Goal: Check status: Check status

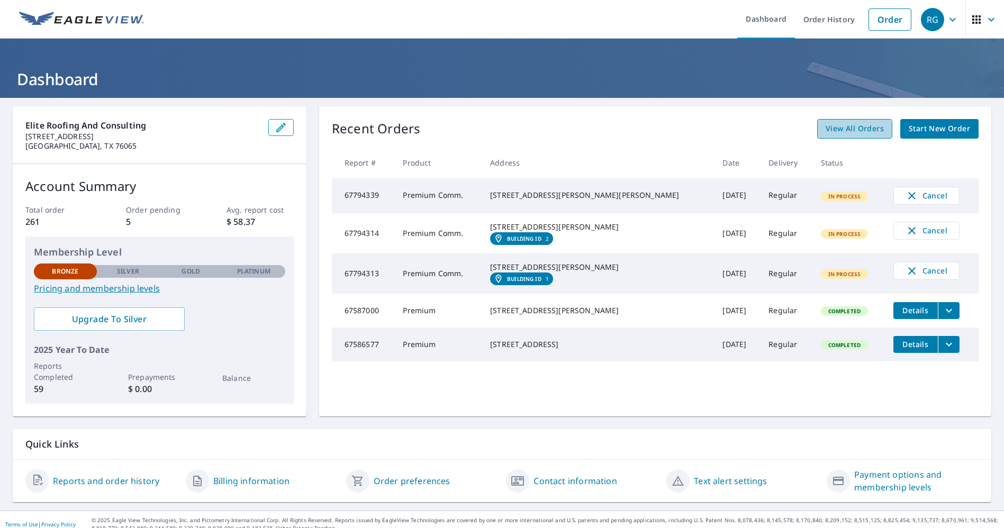
click at [845, 130] on span "View All Orders" at bounding box center [855, 128] width 58 height 13
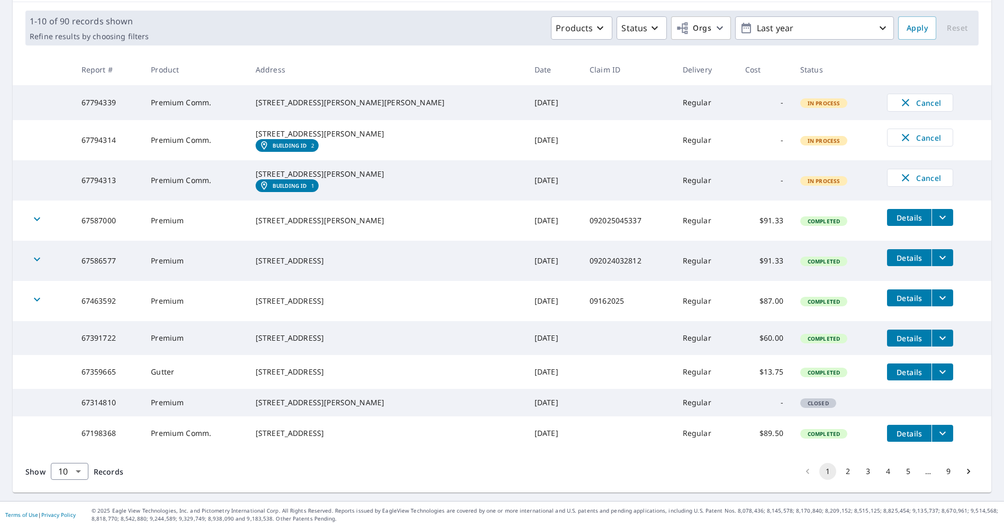
scroll to position [196, 0]
drag, startPoint x: 760, startPoint y: 316, endPoint x: 276, endPoint y: 306, distance: 484.0
click at [276, 321] on tr "67391722 Premium [STREET_ADDRESS] [DATE] Regular $60.00 Completed Details" at bounding box center [502, 338] width 979 height 34
drag, startPoint x: 732, startPoint y: 453, endPoint x: 763, endPoint y: 451, distance: 31.3
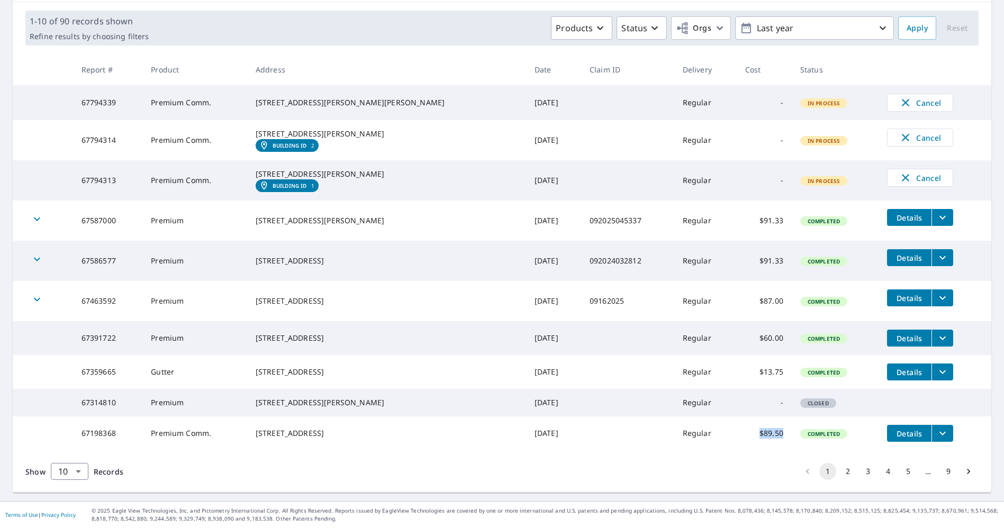
click at [763, 451] on td "$89.50" at bounding box center [764, 434] width 55 height 34
